Goal: Use online tool/utility: Use online tool/utility

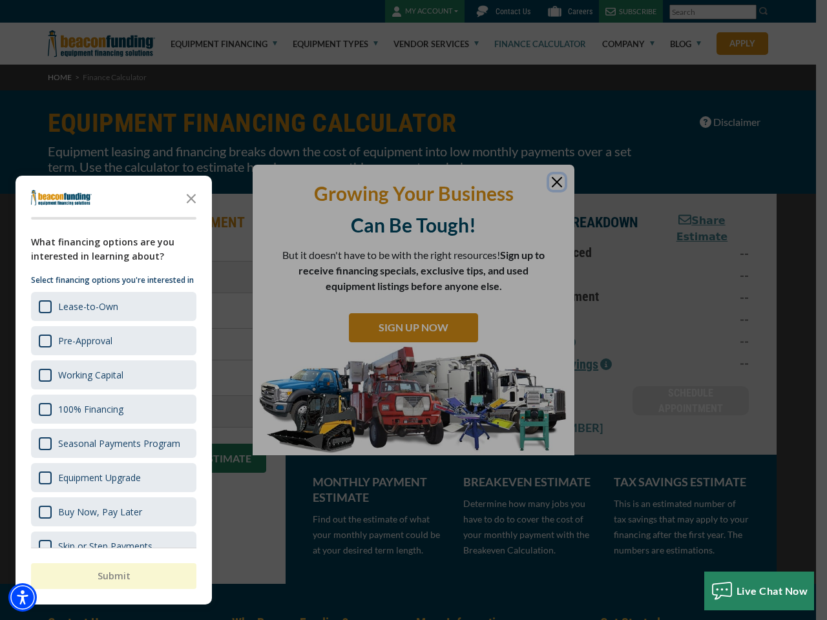
click at [413, 310] on div "button" at bounding box center [413, 310] width 827 height 620
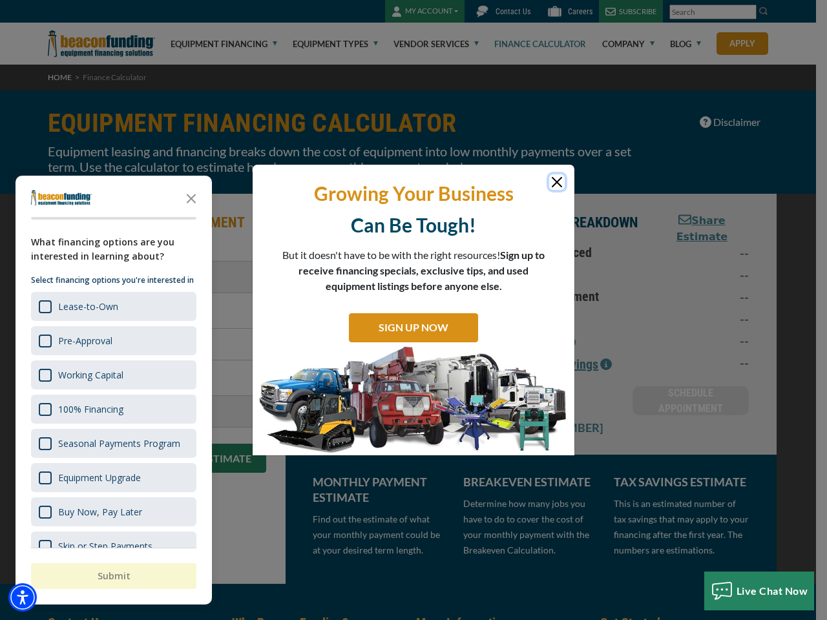
click at [23, 597] on img "Accessibility Menu" at bounding box center [22, 597] width 28 height 28
click at [413, 310] on body "Skip to main content Enable accessibility for low vision Open the accessibility…" at bounding box center [413, 310] width 827 height 620
click at [191, 198] on body "Skip to main content Enable accessibility for low vision Open the accessibility…" at bounding box center [413, 310] width 827 height 620
click at [112, 306] on body "Skip to main content Enable accessibility for low vision Open the accessibility…" at bounding box center [413, 310] width 827 height 620
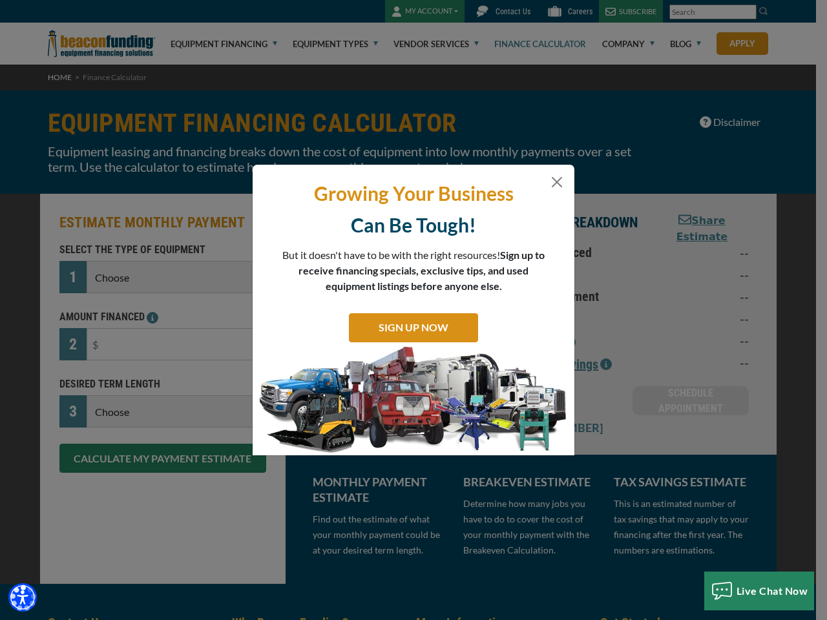
click at [112, 340] on body "Skip to main content Enable accessibility for low vision Open the accessibility…" at bounding box center [413, 310] width 827 height 620
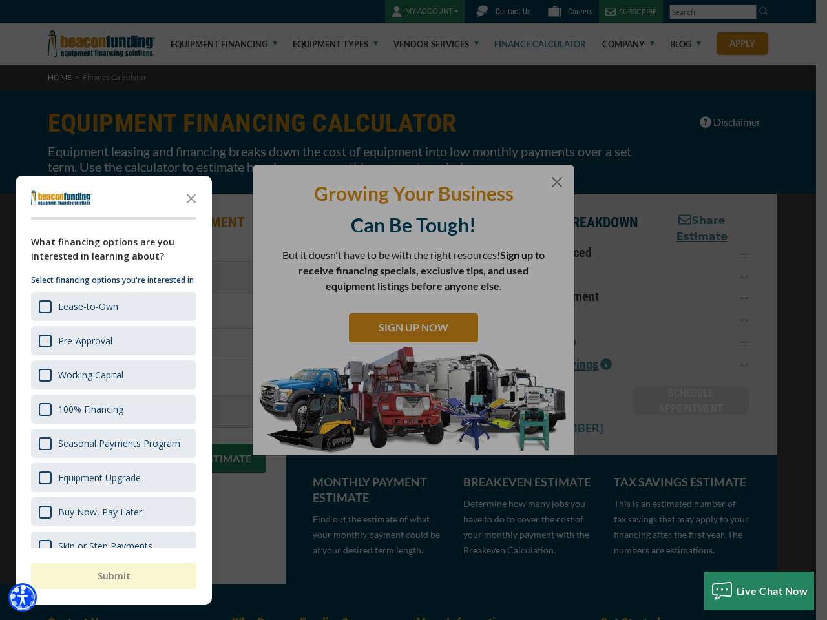
click at [112, 375] on body "Skip to main content Enable accessibility for low vision Open the accessibility…" at bounding box center [413, 310] width 827 height 620
click at [112, 409] on body "Skip to main content Enable accessibility for low vision Open the accessibility…" at bounding box center [413, 310] width 827 height 620
click at [112, 443] on body "Skip to main content Enable accessibility for low vision Open the accessibility…" at bounding box center [413, 310] width 827 height 620
click at [112, 477] on body "Skip to main content Enable accessibility for low vision Open the accessibility…" at bounding box center [413, 310] width 827 height 620
